Goal: Information Seeking & Learning: Learn about a topic

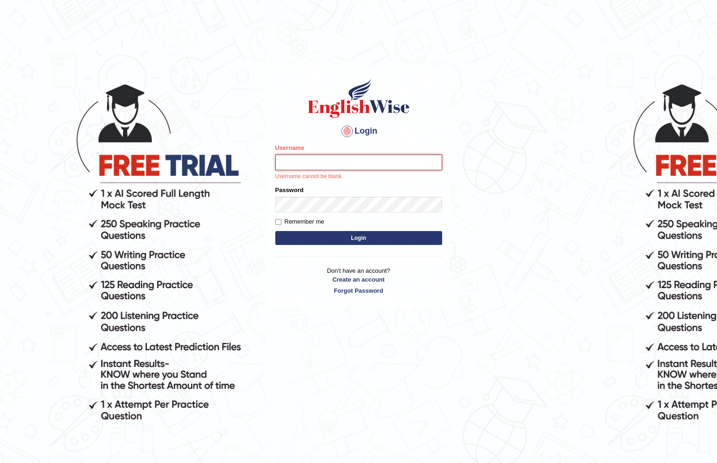
type input "nicadadole"
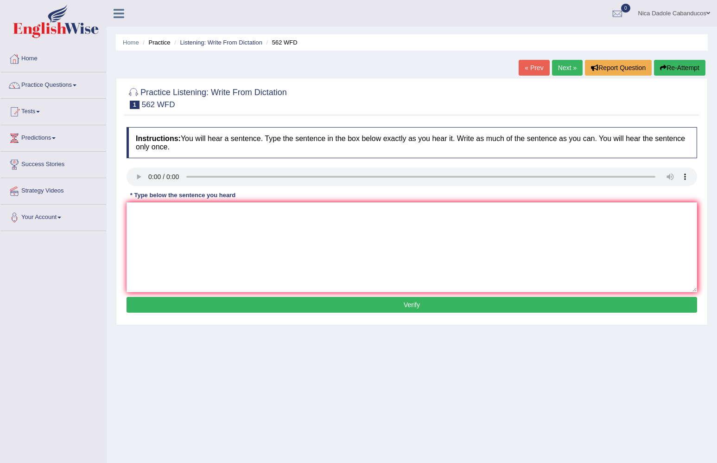
click at [134, 176] on audio at bounding box center [412, 176] width 571 height 19
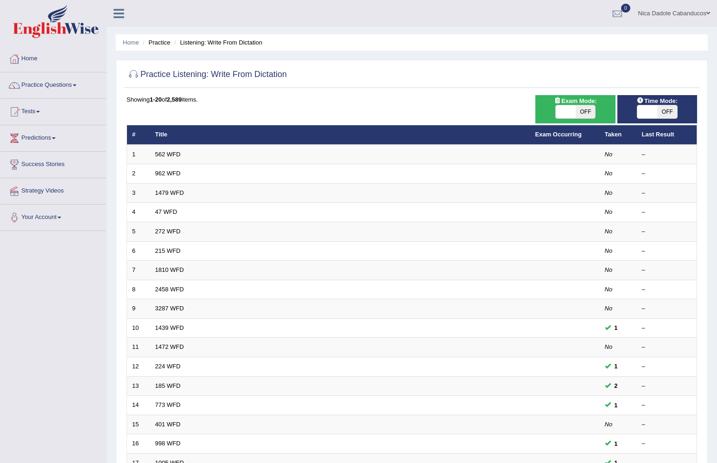
click at [649, 110] on span at bounding box center [647, 111] width 20 height 13
checkbox input "true"
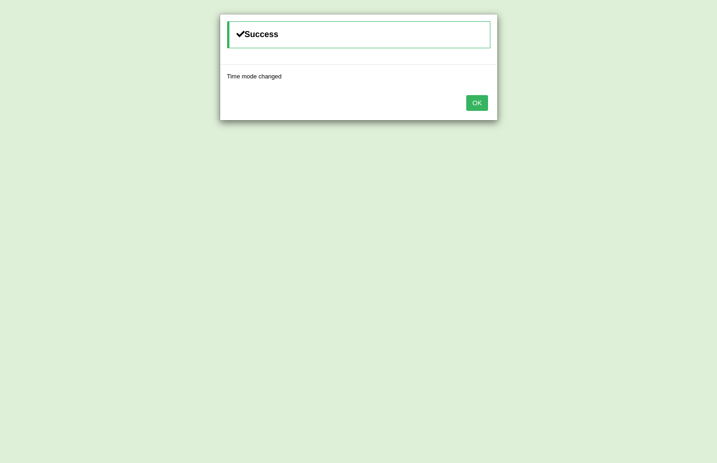
click at [473, 100] on button "OK" at bounding box center [476, 103] width 21 height 16
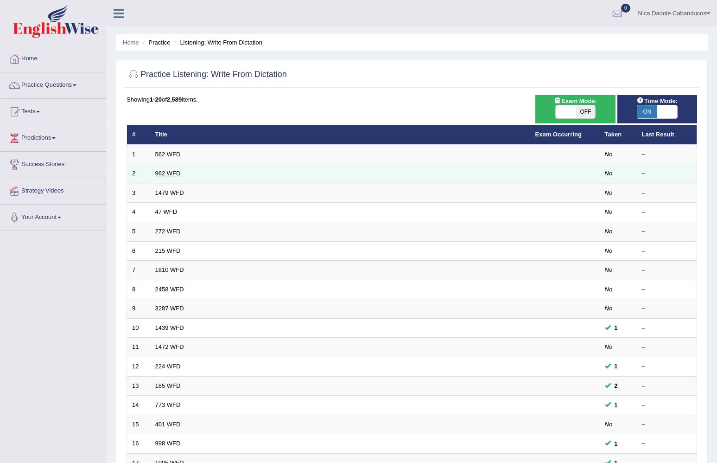
click at [171, 170] on link "962 WFD" at bounding box center [167, 173] width 25 height 7
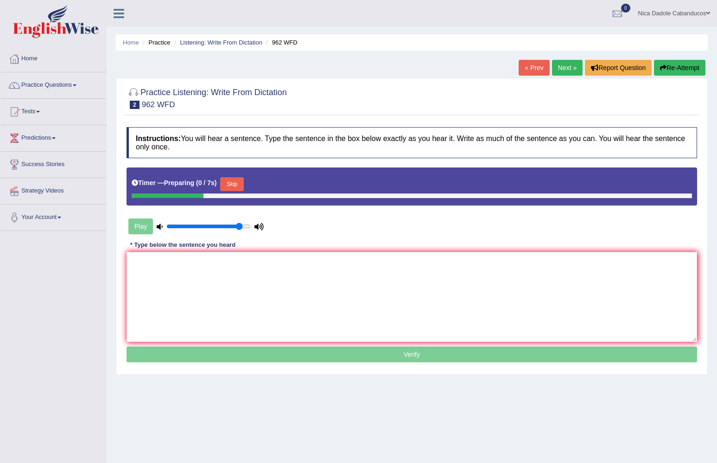
click at [240, 185] on button "Skip" at bounding box center [231, 184] width 23 height 14
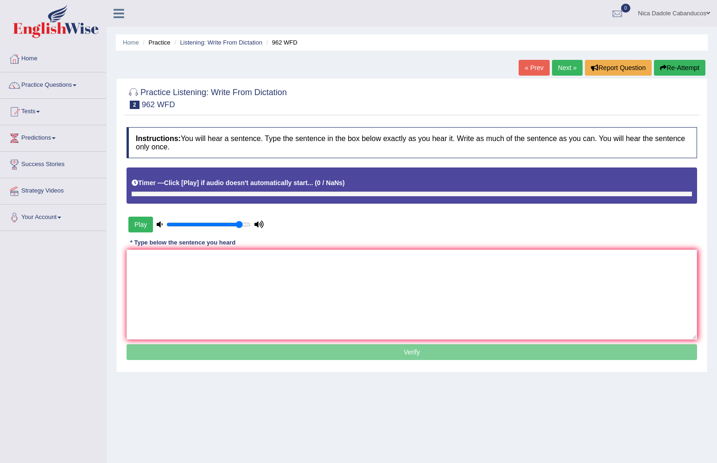
click at [147, 227] on button "Play" at bounding box center [140, 225] width 25 height 16
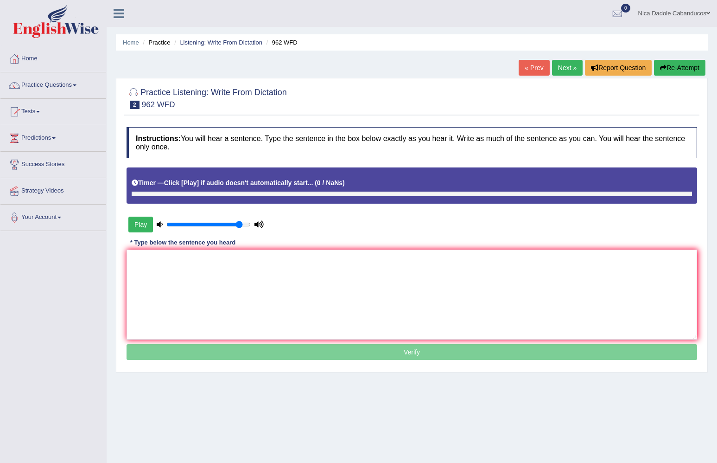
click at [147, 227] on button "Play" at bounding box center [140, 225] width 25 height 16
click at [245, 292] on textarea at bounding box center [412, 294] width 571 height 90
type textarea "d"
click at [40, 85] on link "Practice Questions" at bounding box center [53, 83] width 106 height 23
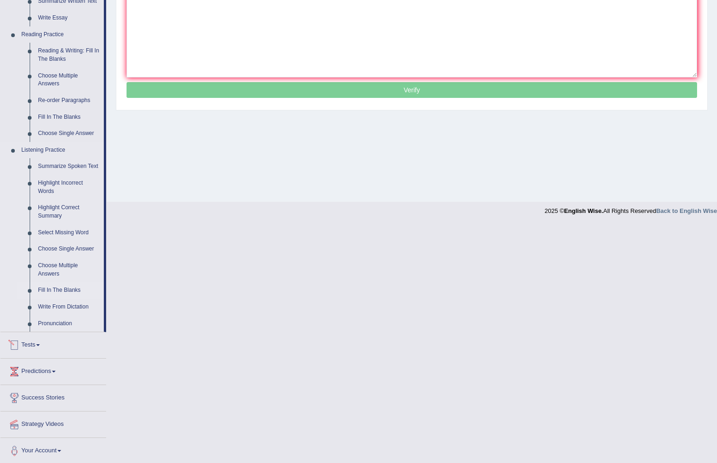
click at [62, 285] on link "Fill In The Blanks" at bounding box center [69, 290] width 70 height 17
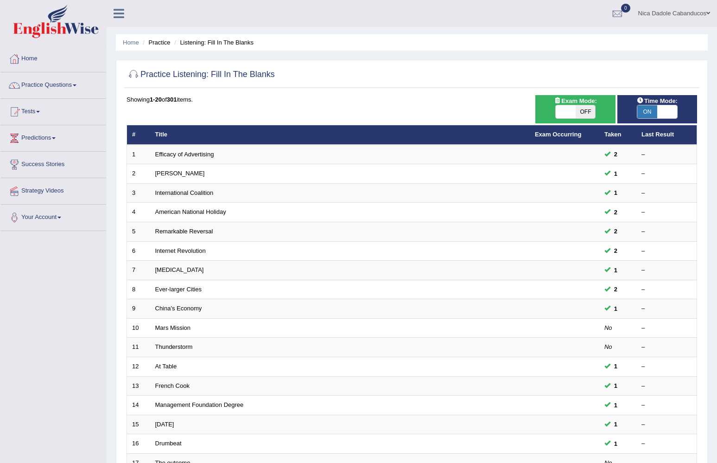
click at [189, 155] on link "Efficacy of Advertising" at bounding box center [184, 154] width 59 height 7
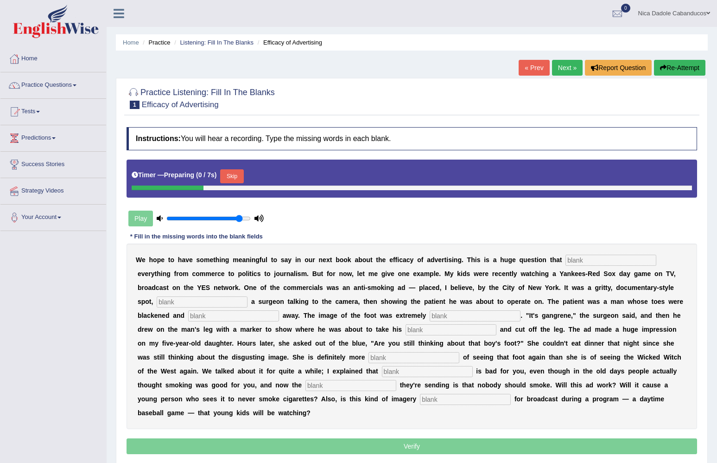
click at [235, 173] on button "Skip" at bounding box center [231, 176] width 23 height 14
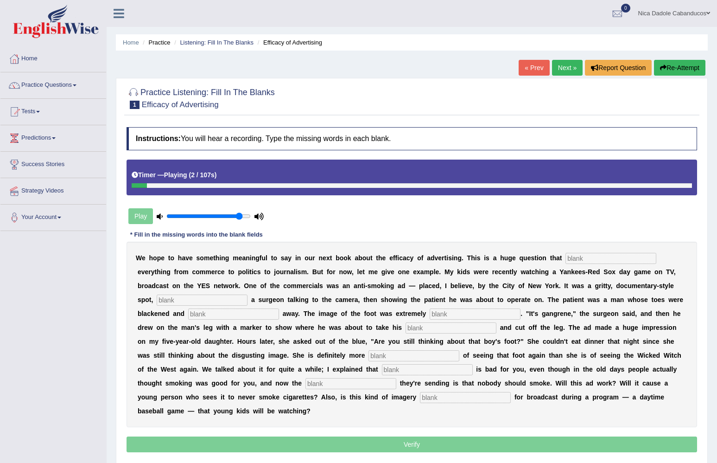
click at [597, 263] on input "text" at bounding box center [611, 258] width 91 height 11
click at [583, 259] on input "text" at bounding box center [611, 258] width 91 height 11
click at [609, 258] on input "impact" at bounding box center [611, 258] width 91 height 11
type input "impacts"
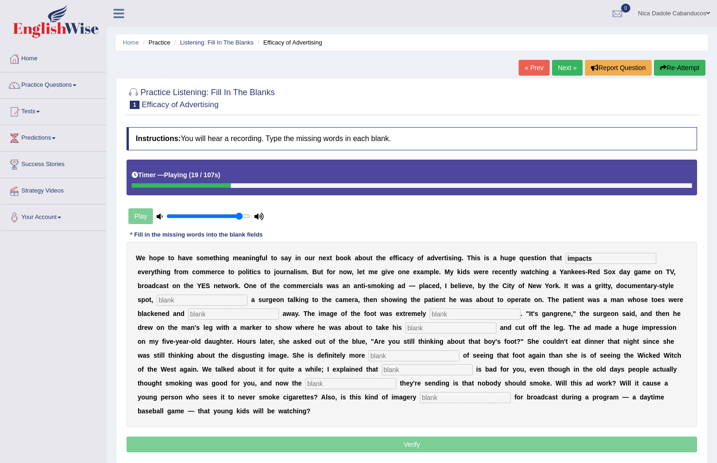
click at [181, 306] on div "W e h o p e t o h a v e s o m e t h i n g m e a n i n g f u l t o s a y i n o u…" at bounding box center [412, 334] width 571 height 185
click at [171, 298] on input "text" at bounding box center [202, 299] width 91 height 11
type input "featuring"
type input "running"
type input "discussing"
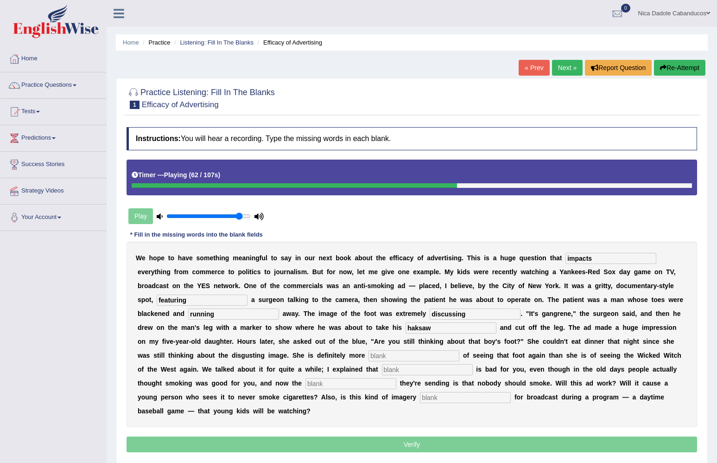
type input "haksaw"
type input "scared"
type input "smoking"
type input "n"
type input "message"
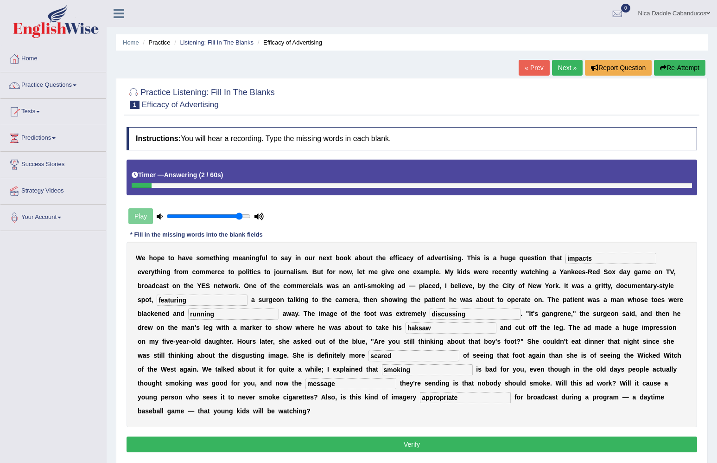
type input "appropriate"
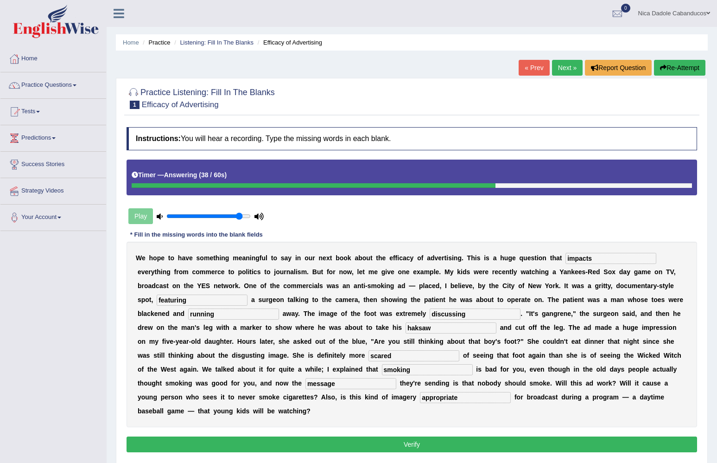
click at [419, 441] on button "Verify" at bounding box center [412, 444] width 571 height 16
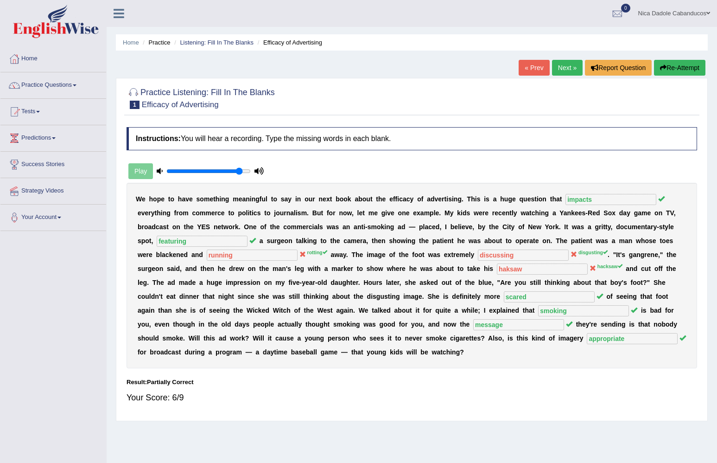
click at [561, 70] on link "Next »" at bounding box center [567, 68] width 31 height 16
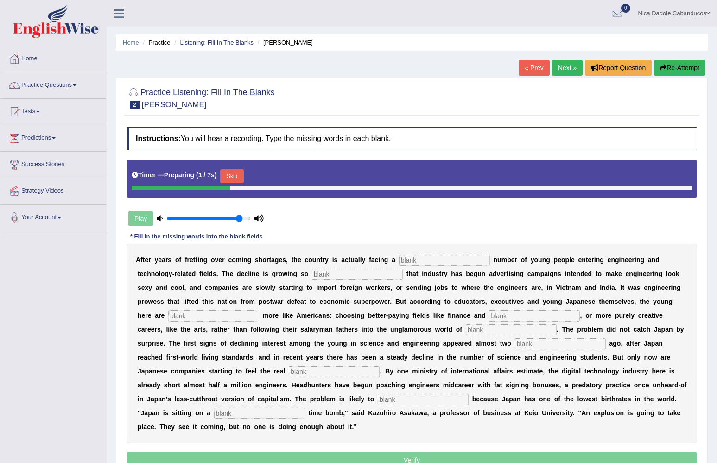
click at [238, 178] on button "Skip" at bounding box center [231, 176] width 23 height 14
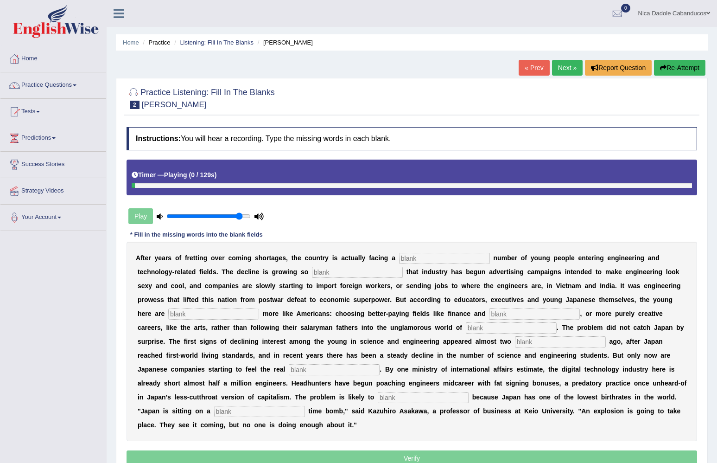
click at [419, 266] on div "A f t e r y e a r s o f f r e t t i n g o v e r c o m i n g s h o r t a g e s ,…" at bounding box center [412, 341] width 571 height 199
click at [425, 259] on input "text" at bounding box center [444, 258] width 91 height 11
type input "dwe"
click at [351, 271] on input "text" at bounding box center [357, 272] width 91 height 11
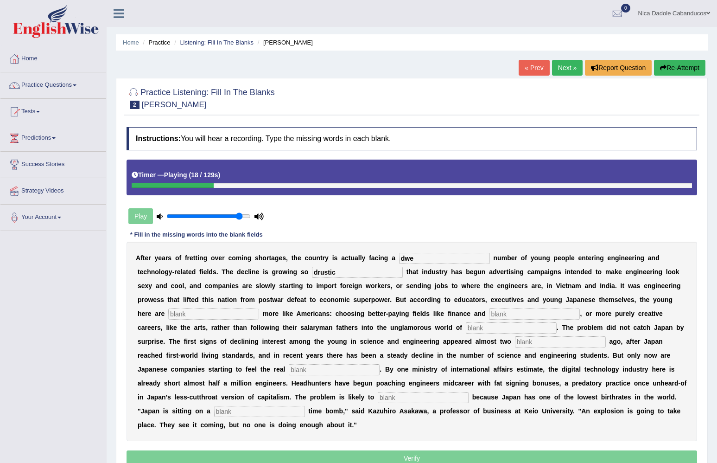
type input "drustic"
click at [421, 257] on input "dwe" at bounding box center [444, 258] width 91 height 11
type input "dwendeling"
click at [191, 314] on input "text" at bounding box center [213, 313] width 91 height 11
click at [506, 310] on input "text" at bounding box center [534, 313] width 91 height 11
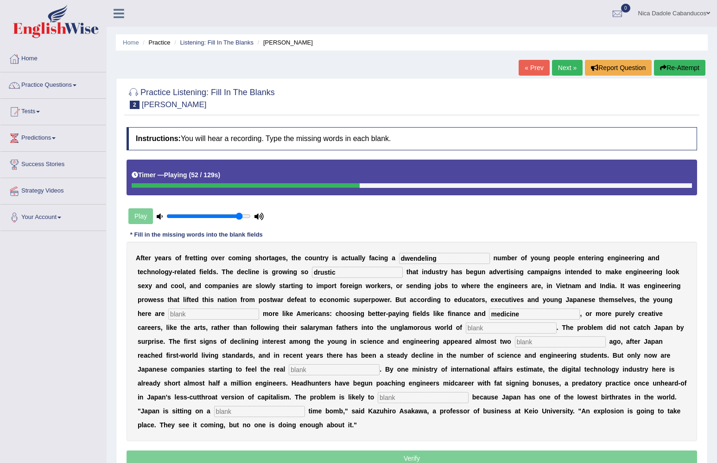
type input "medicine"
click at [466, 330] on input "text" at bounding box center [511, 327] width 91 height 11
click at [516, 370] on b "e" at bounding box center [518, 368] width 4 height 7
click at [567, 70] on link "Next »" at bounding box center [567, 68] width 31 height 16
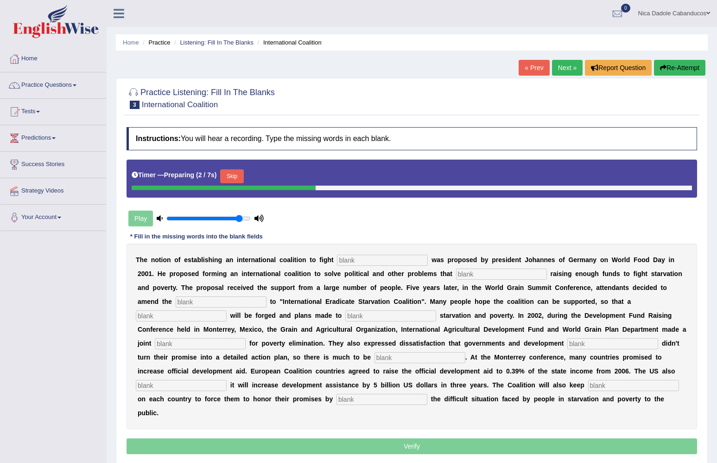
click at [240, 171] on button "Skip" at bounding box center [231, 176] width 23 height 14
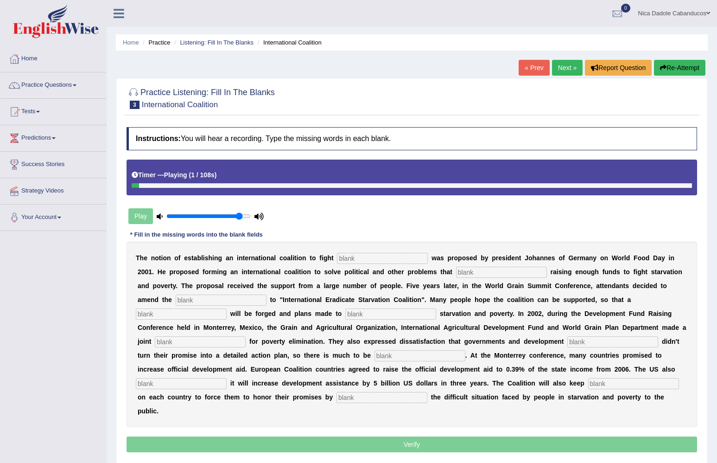
click at [347, 261] on input "text" at bounding box center [382, 258] width 91 height 11
type input "[MEDICAL_DATA]"
type input "obstruct"
click at [34, 82] on link "Practice Questions" at bounding box center [53, 83] width 106 height 23
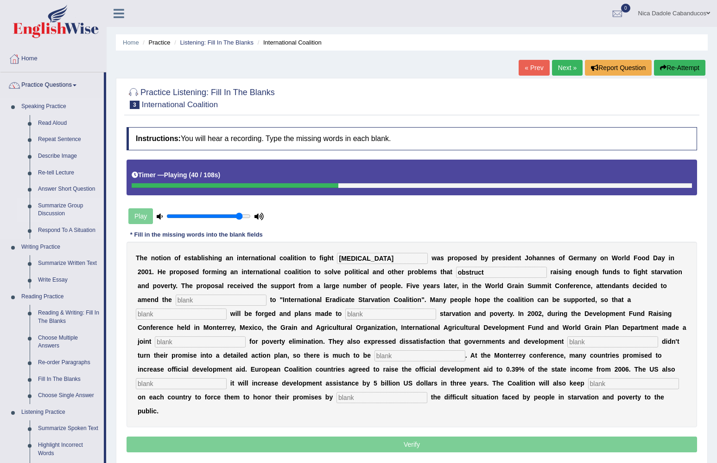
click at [49, 207] on link "Summarize Group Discussion" at bounding box center [69, 209] width 70 height 25
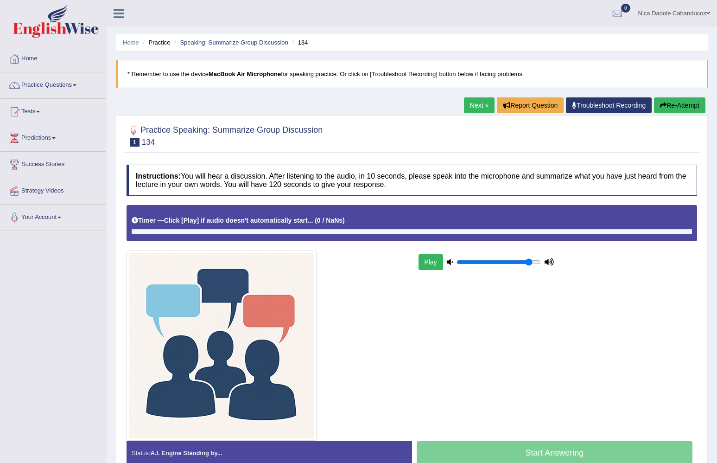
click at [422, 260] on button "Play" at bounding box center [431, 262] width 25 height 16
click at [45, 87] on link "Practice Questions" at bounding box center [53, 83] width 106 height 23
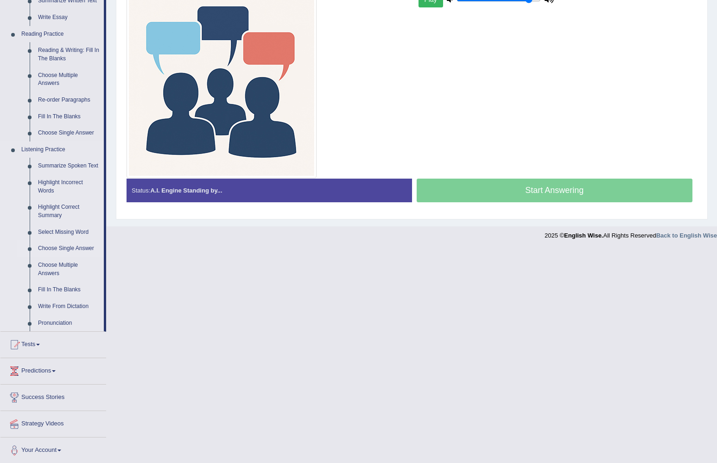
scroll to position [262, 0]
click at [54, 232] on link "Select Missing Word" at bounding box center [69, 232] width 70 height 17
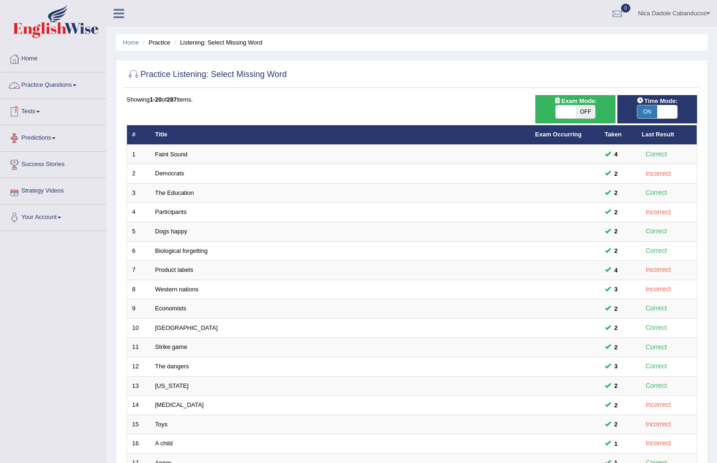
click at [41, 81] on link "Practice Questions" at bounding box center [53, 83] width 106 height 23
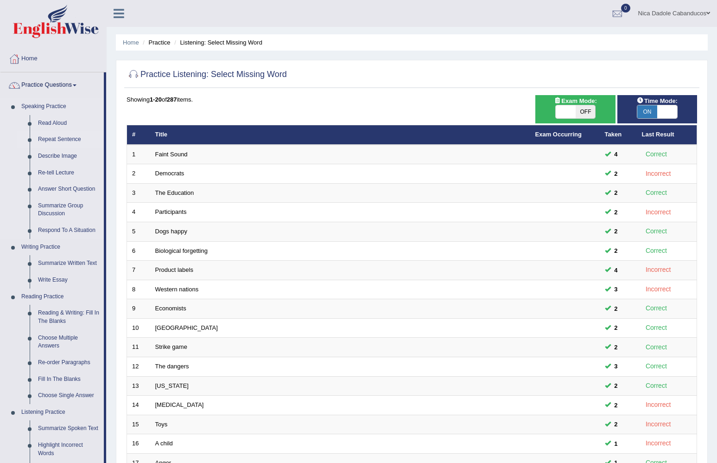
click at [56, 138] on link "Repeat Sentence" at bounding box center [69, 139] width 70 height 17
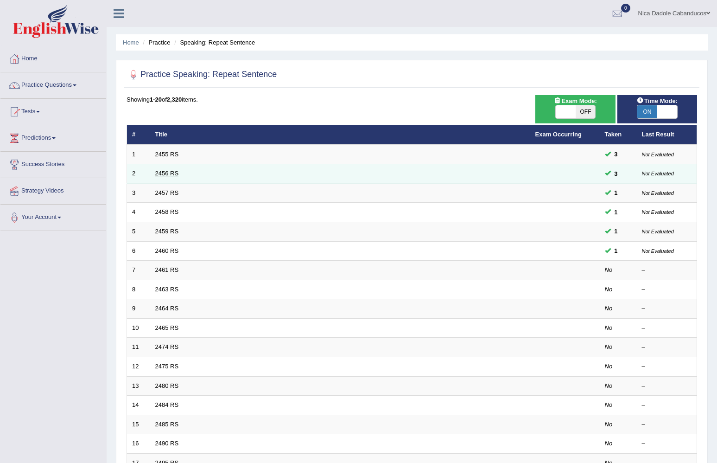
click at [169, 174] on link "2456 RS" at bounding box center [167, 173] width 24 height 7
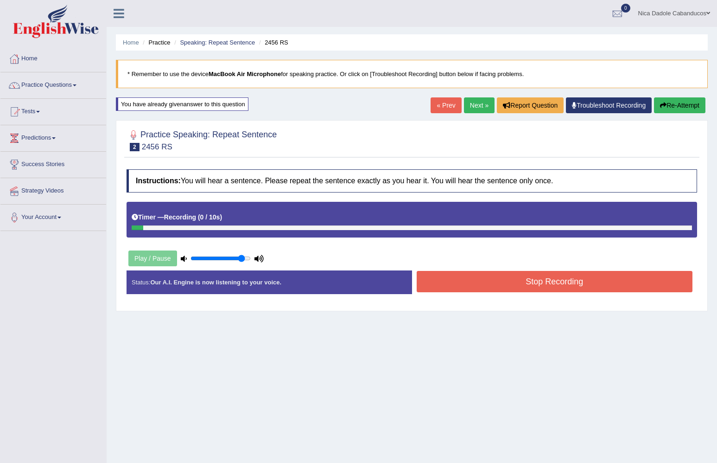
click at [280, 217] on div "Timer — Recording ( 0 / 10s )" at bounding box center [412, 217] width 560 height 16
click at [493, 280] on button "Stop Recording" at bounding box center [555, 281] width 276 height 21
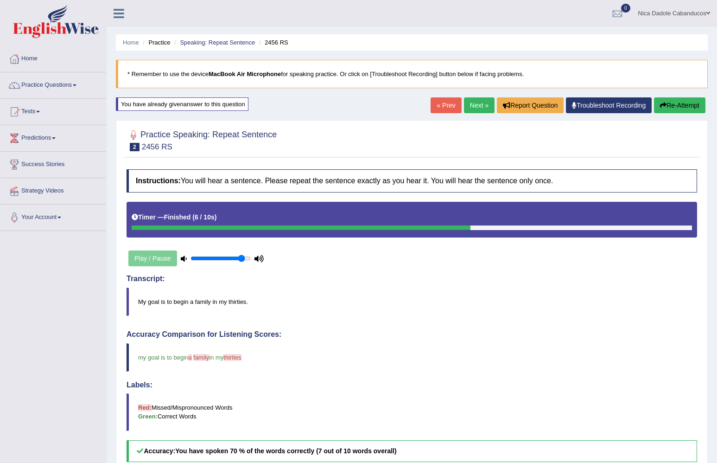
click at [477, 106] on link "Next »" at bounding box center [479, 105] width 31 height 16
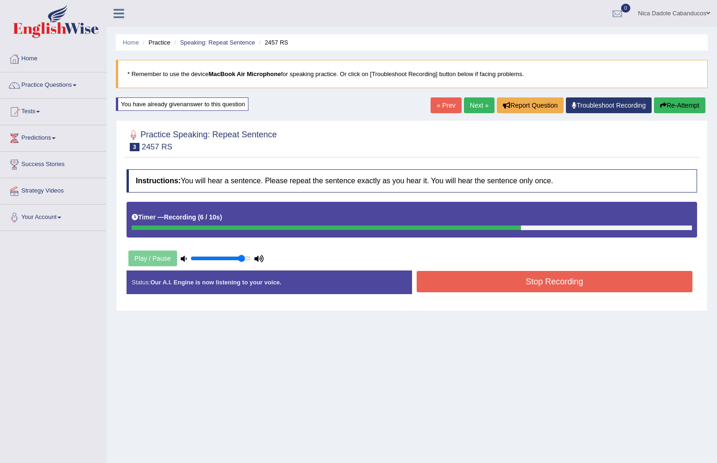
click at [528, 277] on button "Stop Recording" at bounding box center [555, 281] width 276 height 21
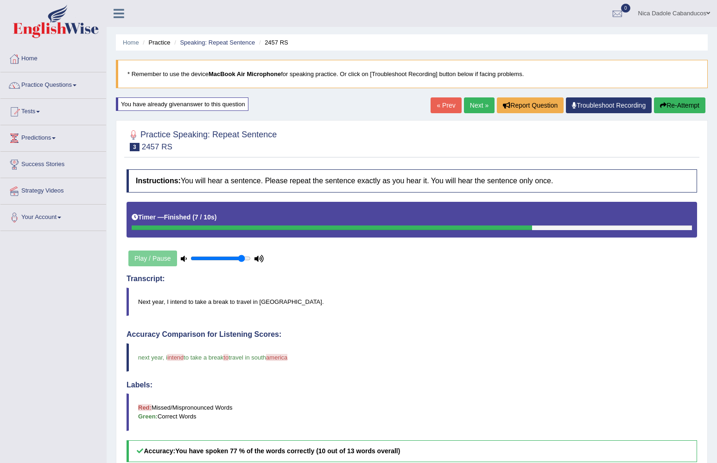
click at [483, 106] on link "Next »" at bounding box center [479, 105] width 31 height 16
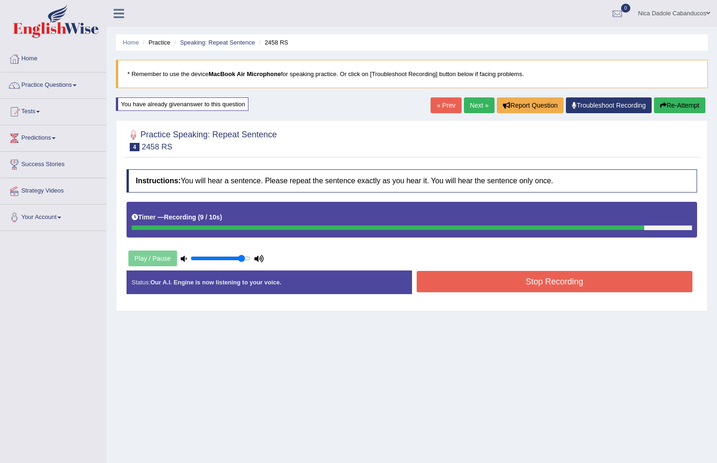
click at [471, 284] on button "Stop Recording" at bounding box center [555, 281] width 276 height 21
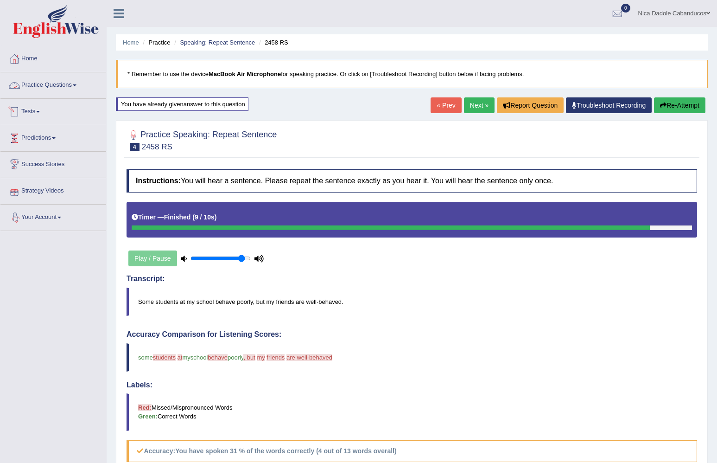
click at [58, 92] on link "Practice Questions" at bounding box center [53, 83] width 106 height 23
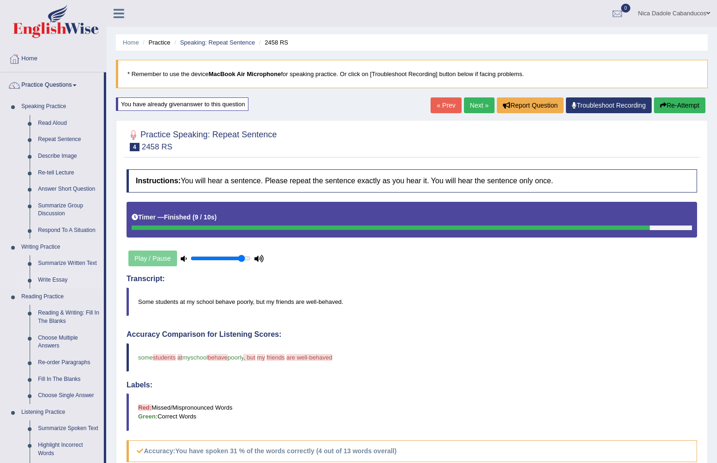
click at [55, 278] on link "Write Essay" at bounding box center [69, 280] width 70 height 17
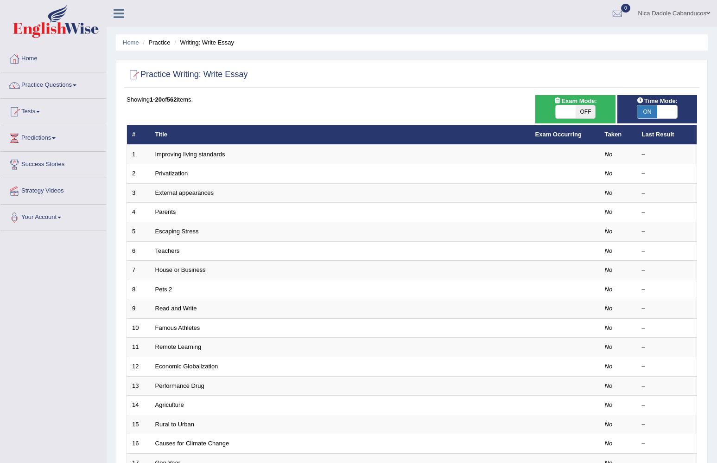
click at [207, 153] on link "Improving living standards" at bounding box center [190, 154] width 70 height 7
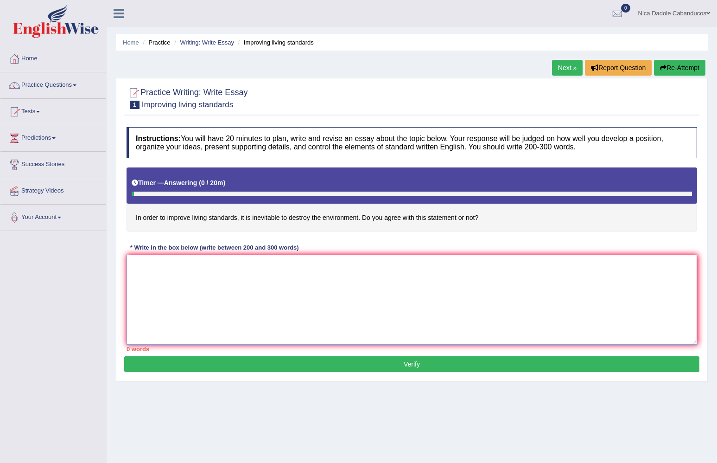
click at [198, 288] on textarea at bounding box center [412, 300] width 571 height 90
type textarea "n"
type textarea "I"
drag, startPoint x: 135, startPoint y: 216, endPoint x: 461, endPoint y: 222, distance: 326.0
click at [461, 222] on h4 "In order to improve living standards, it is inevitable to destroy the environme…" at bounding box center [412, 199] width 571 height 64
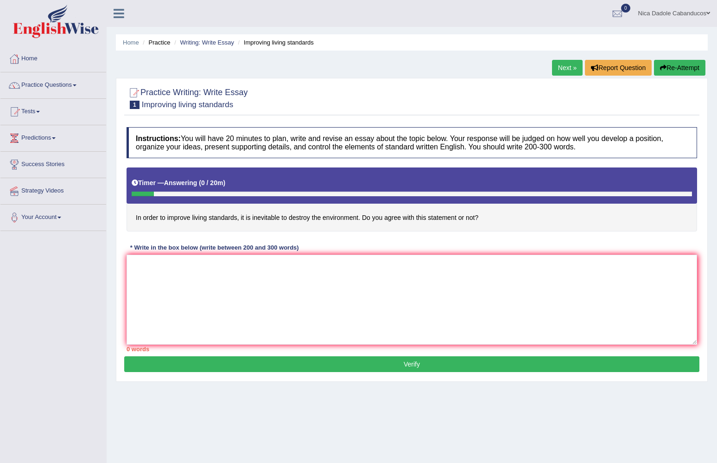
drag, startPoint x: 491, startPoint y: 218, endPoint x: 307, endPoint y: 221, distance: 184.5
click at [307, 221] on h4 "In order to improve living standards, it is inevitable to destroy the environme…" at bounding box center [412, 199] width 571 height 64
drag, startPoint x: 134, startPoint y: 217, endPoint x: 320, endPoint y: 219, distance: 185.5
click at [321, 218] on h4 "In order to improve living standards, it is inevitable to destroy the environme…" at bounding box center [412, 199] width 571 height 64
click at [567, 68] on link "Next »" at bounding box center [567, 68] width 31 height 16
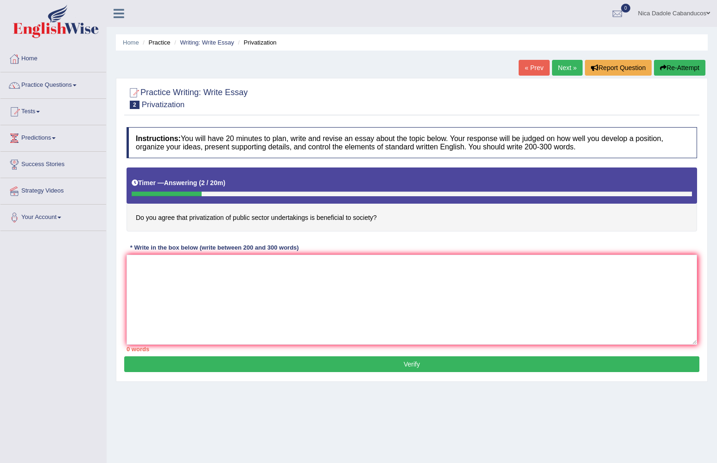
click at [567, 68] on link "Next »" at bounding box center [567, 68] width 31 height 16
click at [47, 83] on link "Practice Questions" at bounding box center [53, 83] width 106 height 23
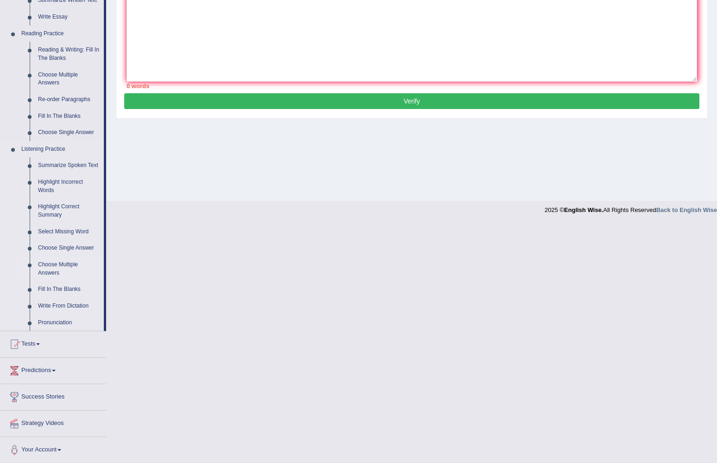
scroll to position [262, 0]
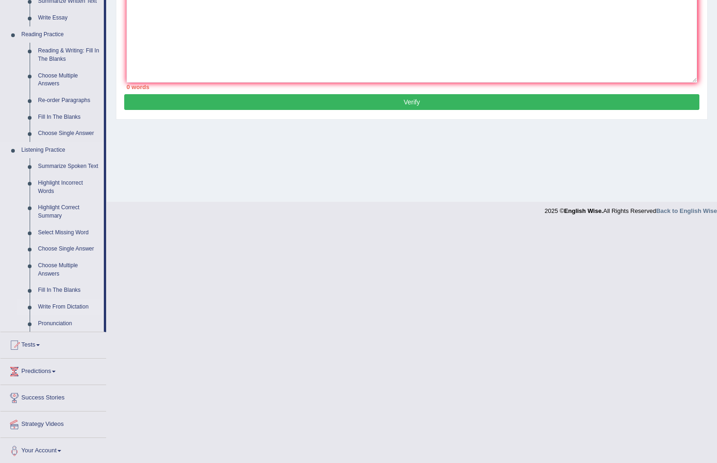
click at [58, 307] on link "Write From Dictation" at bounding box center [69, 307] width 70 height 17
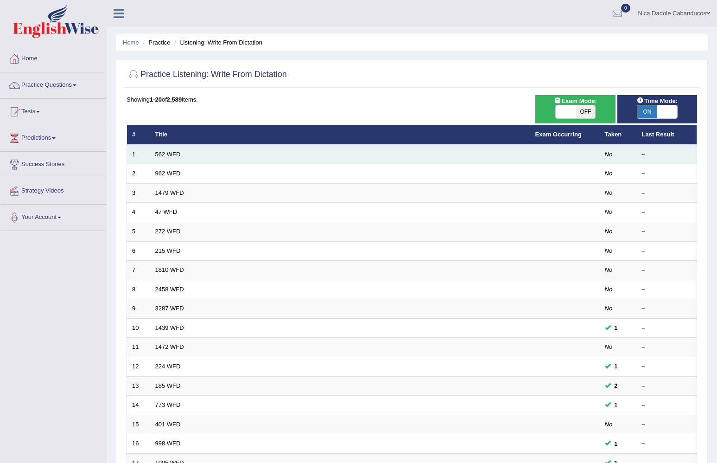
click at [175, 154] on link "562 WFD" at bounding box center [167, 154] width 25 height 7
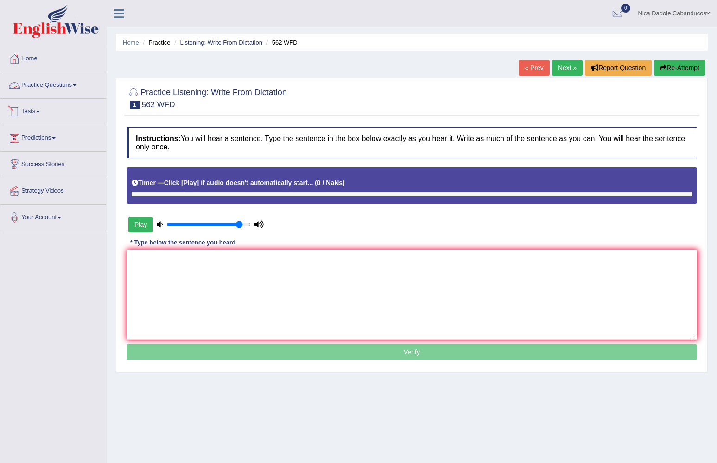
click at [60, 86] on link "Practice Questions" at bounding box center [53, 83] width 106 height 23
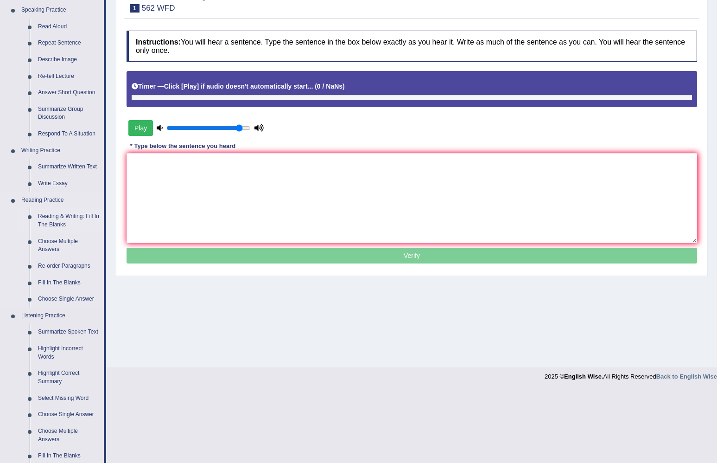
scroll to position [99, 0]
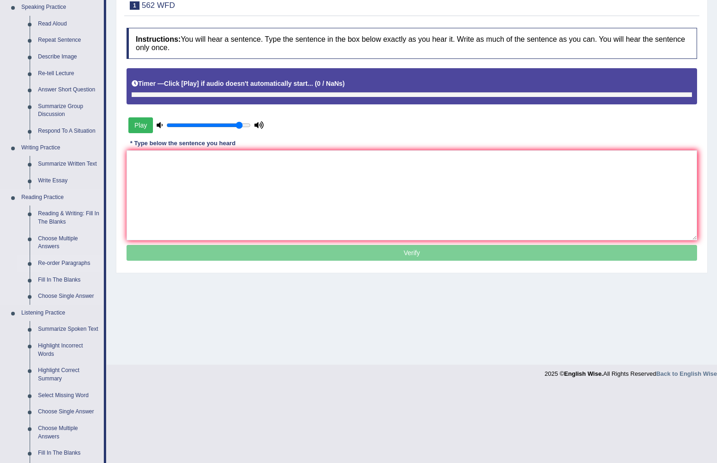
click at [47, 261] on link "Re-order Paragraphs" at bounding box center [69, 263] width 70 height 17
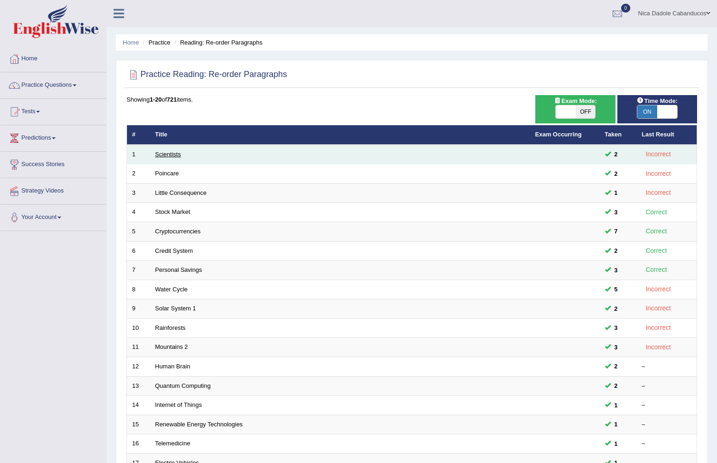
click at [169, 153] on link "Scientists" at bounding box center [168, 154] width 26 height 7
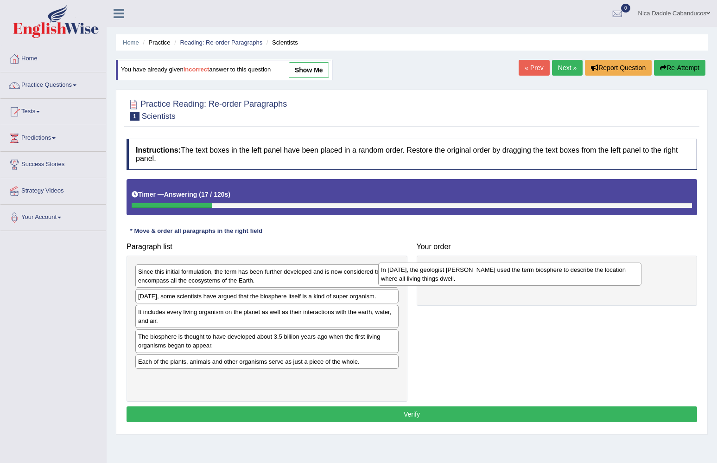
drag, startPoint x: 171, startPoint y: 302, endPoint x: 414, endPoint y: 276, distance: 244.3
click at [414, 276] on div "In [DATE], the geologist [PERSON_NAME] used the term biosphere to describe the …" at bounding box center [509, 273] width 263 height 23
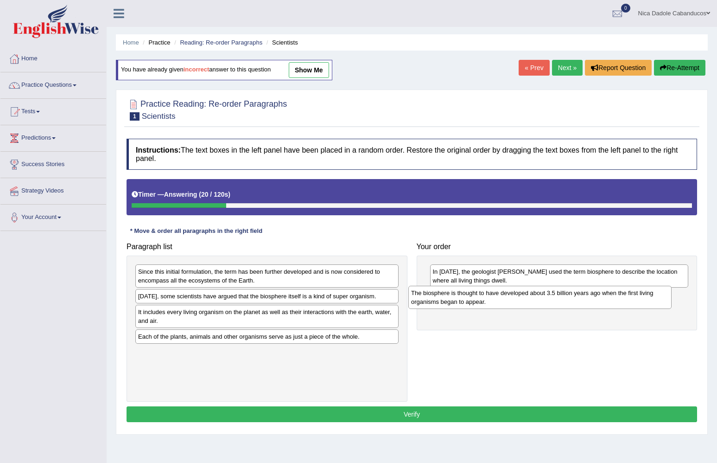
drag, startPoint x: 216, startPoint y: 343, endPoint x: 489, endPoint y: 299, distance: 276.4
click at [489, 299] on div "The biosphere is thought to have developed about 3.5 billion years ago when the…" at bounding box center [539, 297] width 263 height 23
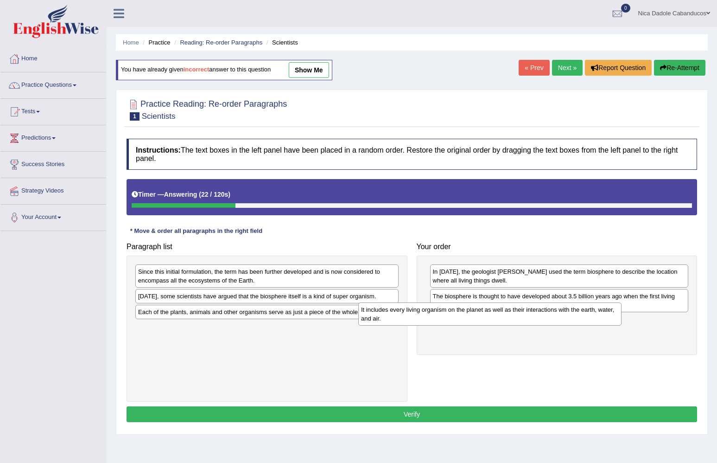
drag, startPoint x: 230, startPoint y: 320, endPoint x: 462, endPoint y: 318, distance: 231.8
click at [462, 318] on div "It includes every living organism on the planet as well as their interactions w…" at bounding box center [489, 313] width 263 height 23
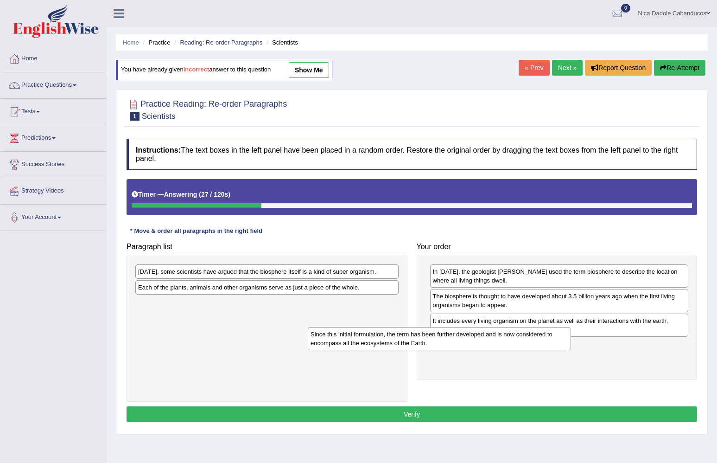
drag, startPoint x: 242, startPoint y: 274, endPoint x: 415, endPoint y: 338, distance: 183.6
click at [415, 338] on div "Since this initial formulation, the term has been further developed and is now …" at bounding box center [439, 338] width 263 height 23
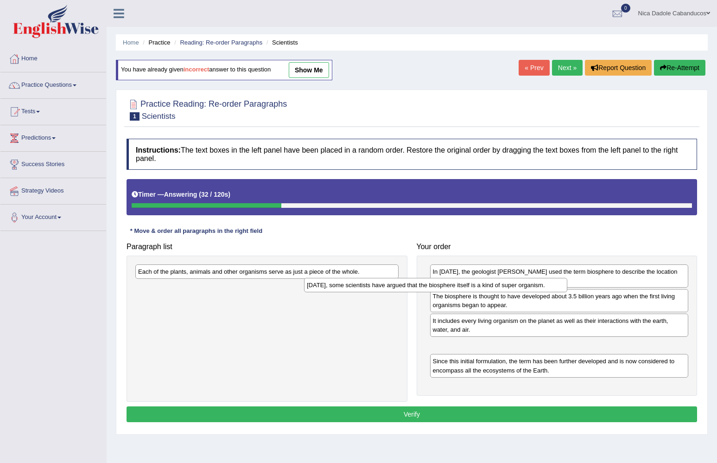
drag, startPoint x: 245, startPoint y: 274, endPoint x: 414, endPoint y: 287, distance: 169.3
click at [414, 287] on div "Today, some scientists have argued that the biosphere itself is a kind of super…" at bounding box center [435, 285] width 263 height 14
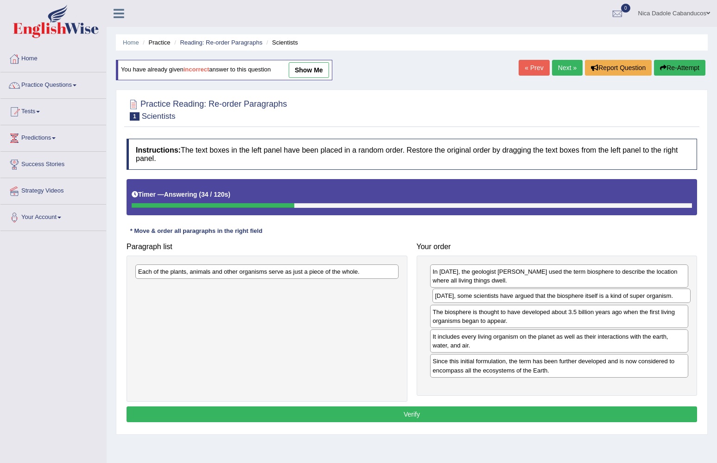
drag, startPoint x: 486, startPoint y: 343, endPoint x: 488, endPoint y: 294, distance: 49.2
click at [488, 294] on div "Today, some scientists have argued that the biosphere itself is a kind of super…" at bounding box center [562, 295] width 259 height 14
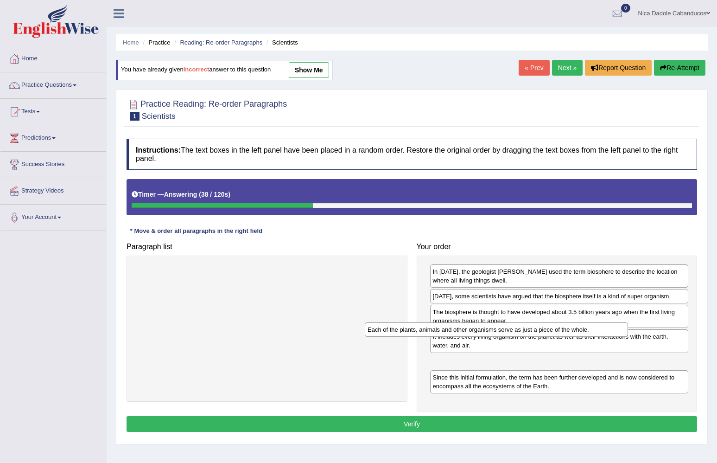
drag, startPoint x: 167, startPoint y: 274, endPoint x: 396, endPoint y: 332, distance: 236.8
click at [396, 332] on div "Each of the plants, animals and other organisms serve as just a piece of the wh…" at bounding box center [496, 329] width 263 height 14
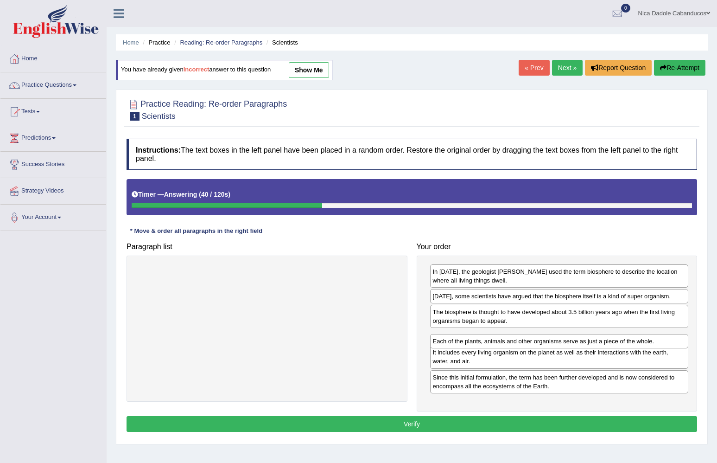
drag, startPoint x: 475, startPoint y: 358, endPoint x: 475, endPoint y: 339, distance: 19.5
click at [475, 339] on div "Each of the plants, animals and other organisms serve as just a piece of the wh…" at bounding box center [559, 341] width 259 height 14
click at [451, 423] on button "Verify" at bounding box center [412, 424] width 571 height 16
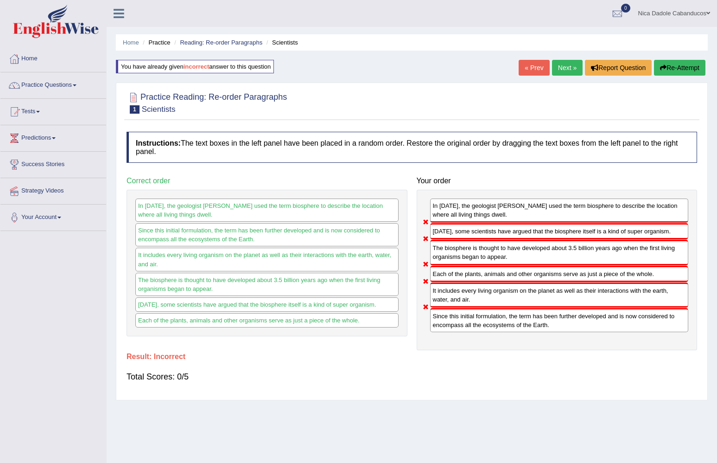
click at [566, 70] on link "Next »" at bounding box center [567, 68] width 31 height 16
